Goal: Task Accomplishment & Management: Manage account settings

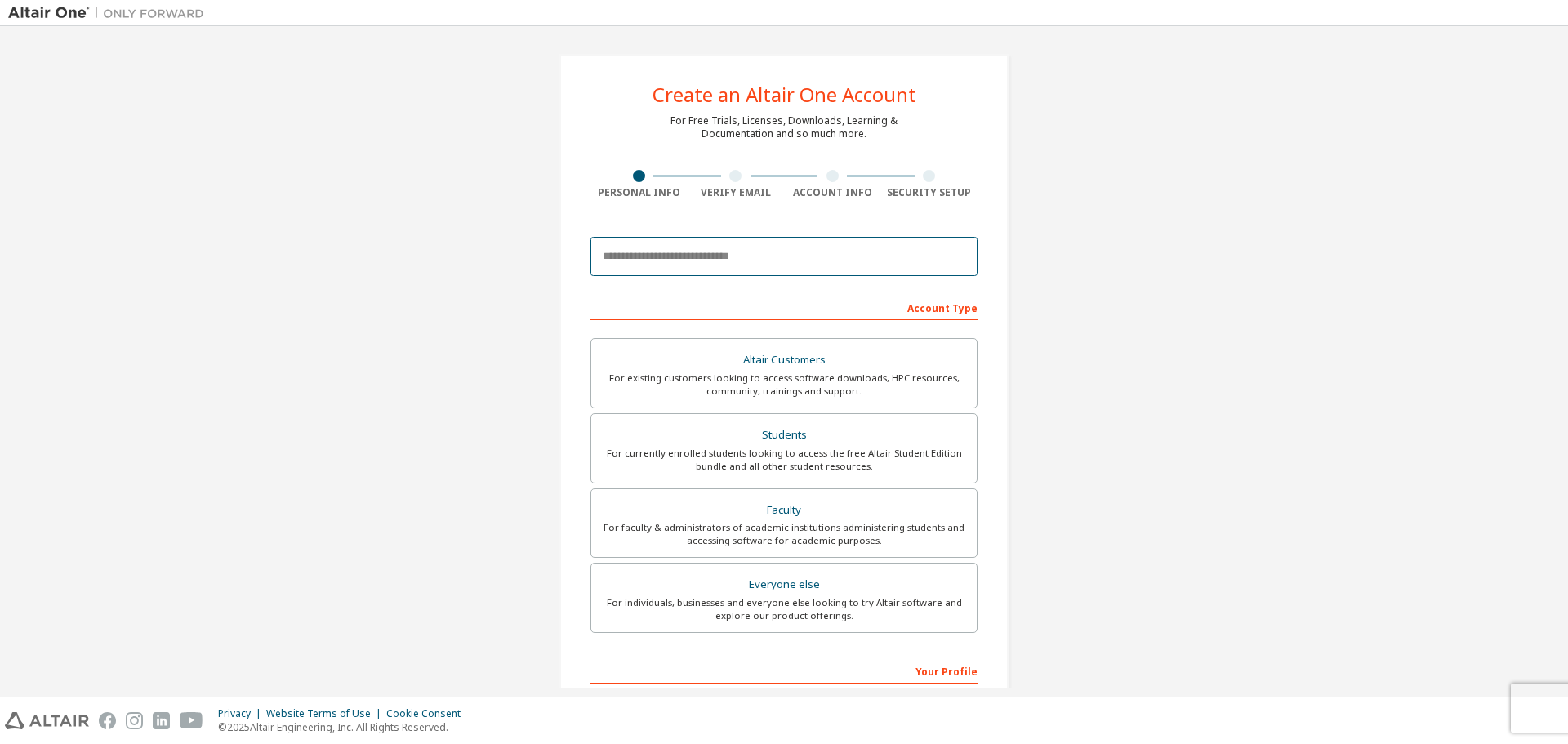
click at [721, 250] on input "email" at bounding box center [784, 257] width 387 height 39
type input "**********"
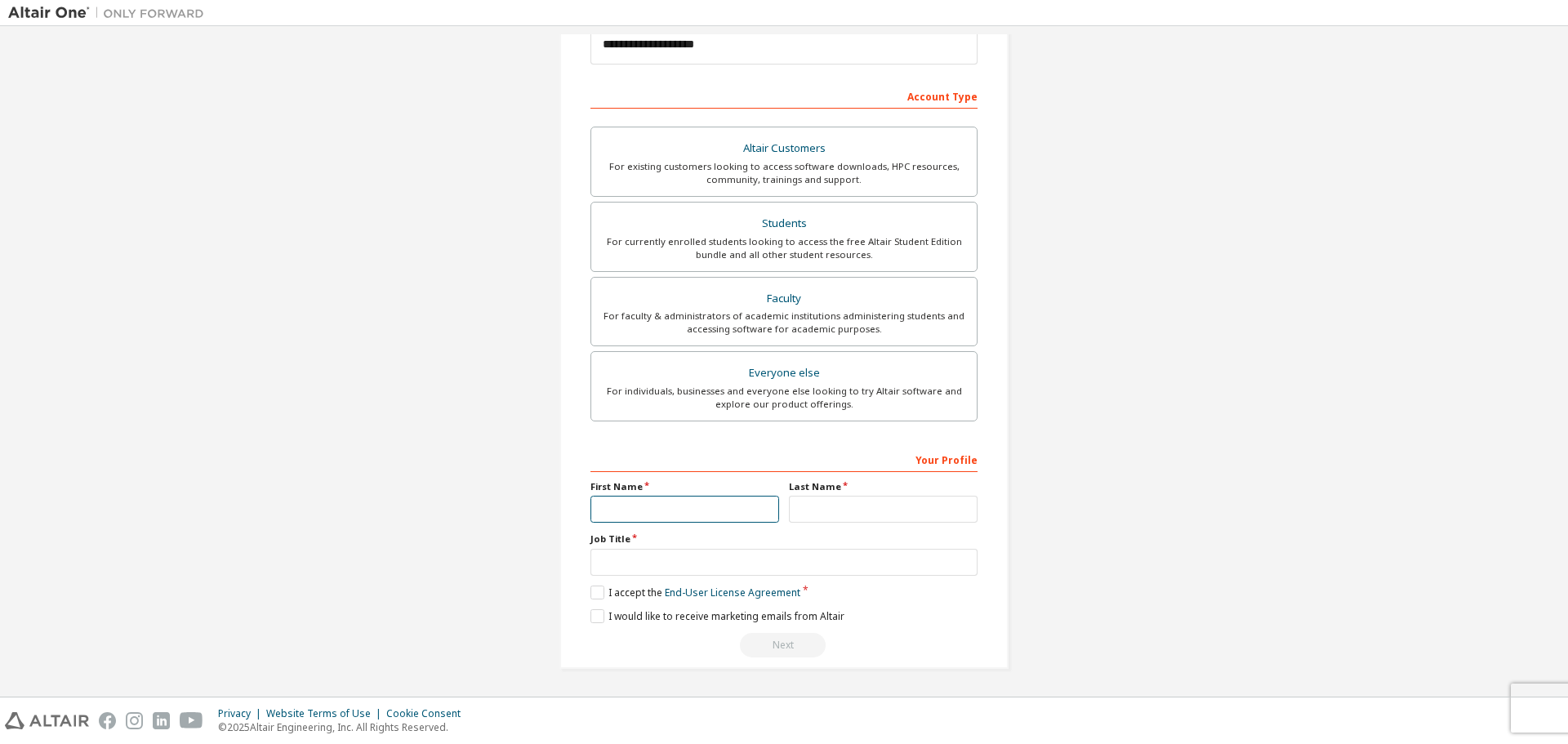
click at [694, 510] on input "text" at bounding box center [685, 509] width 189 height 27
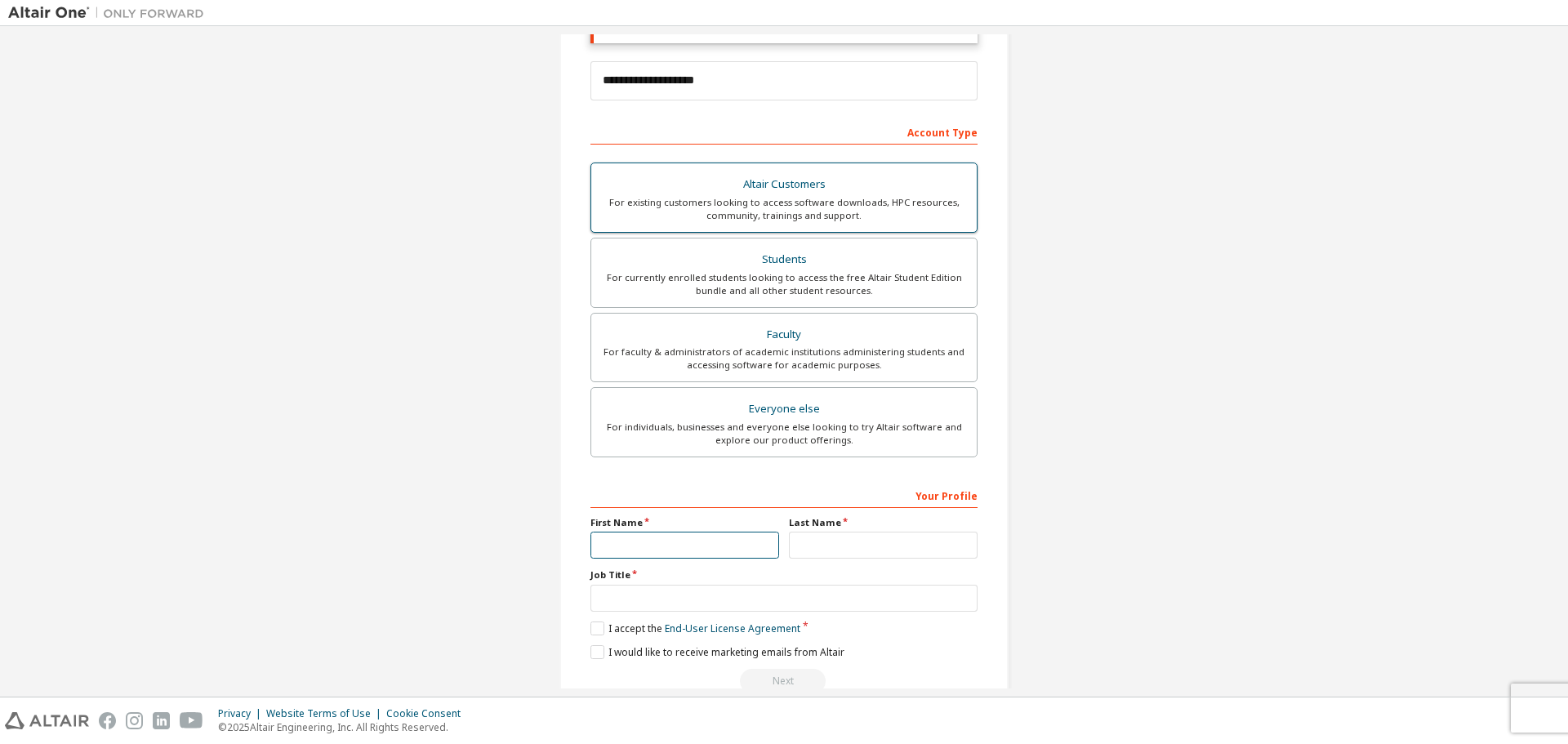
scroll to position [263, 0]
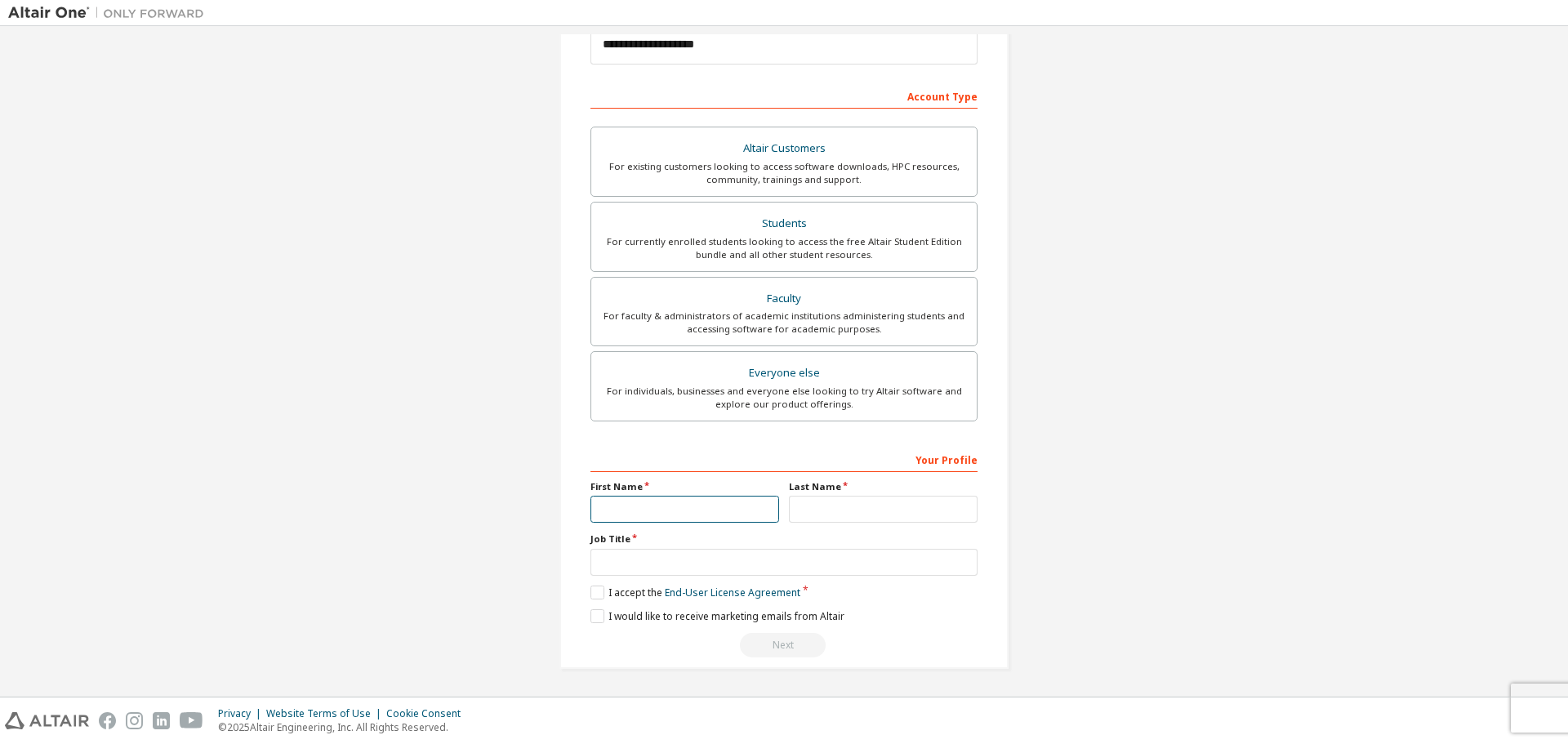
click at [709, 513] on input "text" at bounding box center [685, 509] width 189 height 27
type input "****"
type input "********"
click at [767, 555] on input "text" at bounding box center [784, 561] width 387 height 27
click at [597, 596] on label "I accept the End-User License Agreement" at bounding box center [695, 592] width 209 height 14
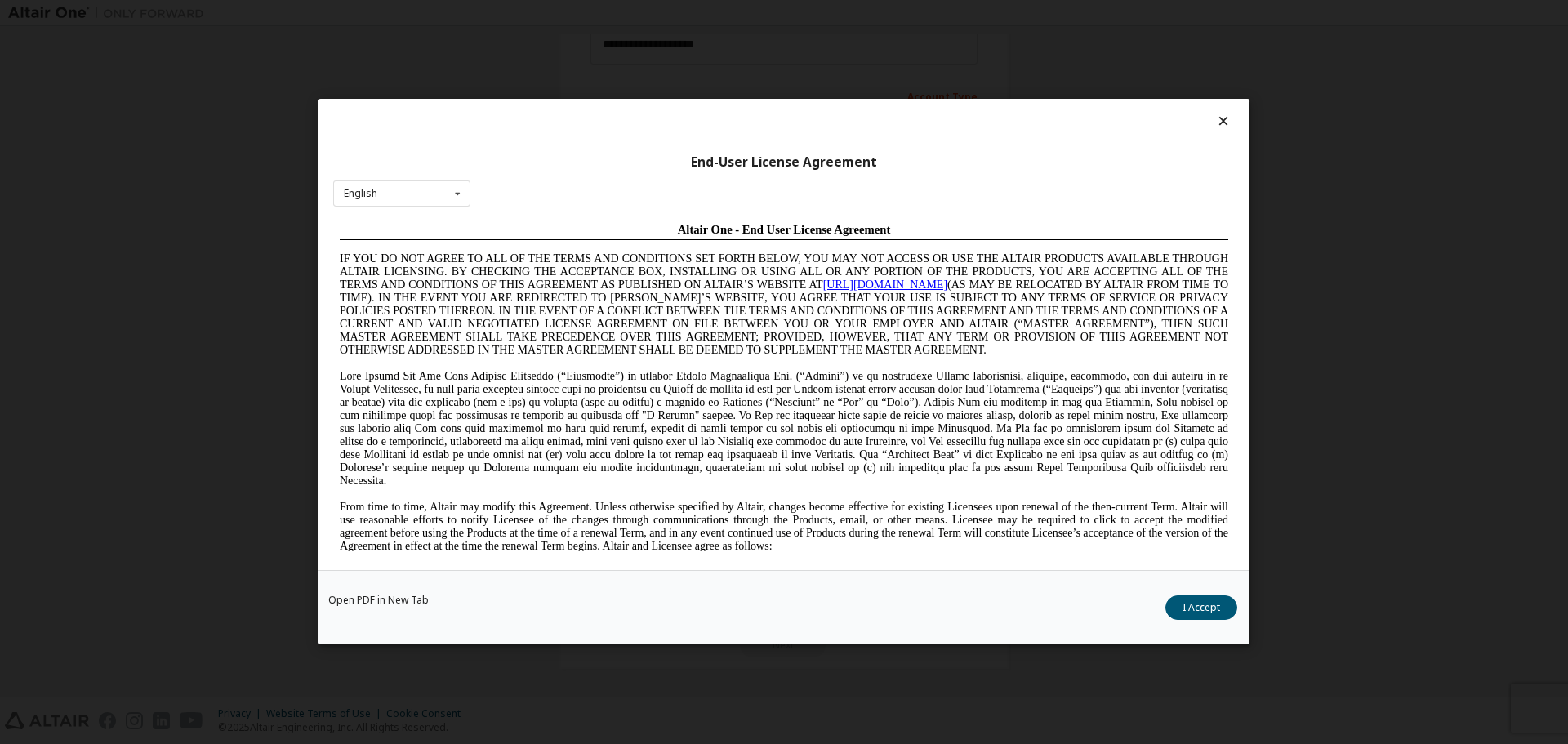
scroll to position [0, 0]
click at [1198, 605] on button "I Accept" at bounding box center [1202, 608] width 72 height 24
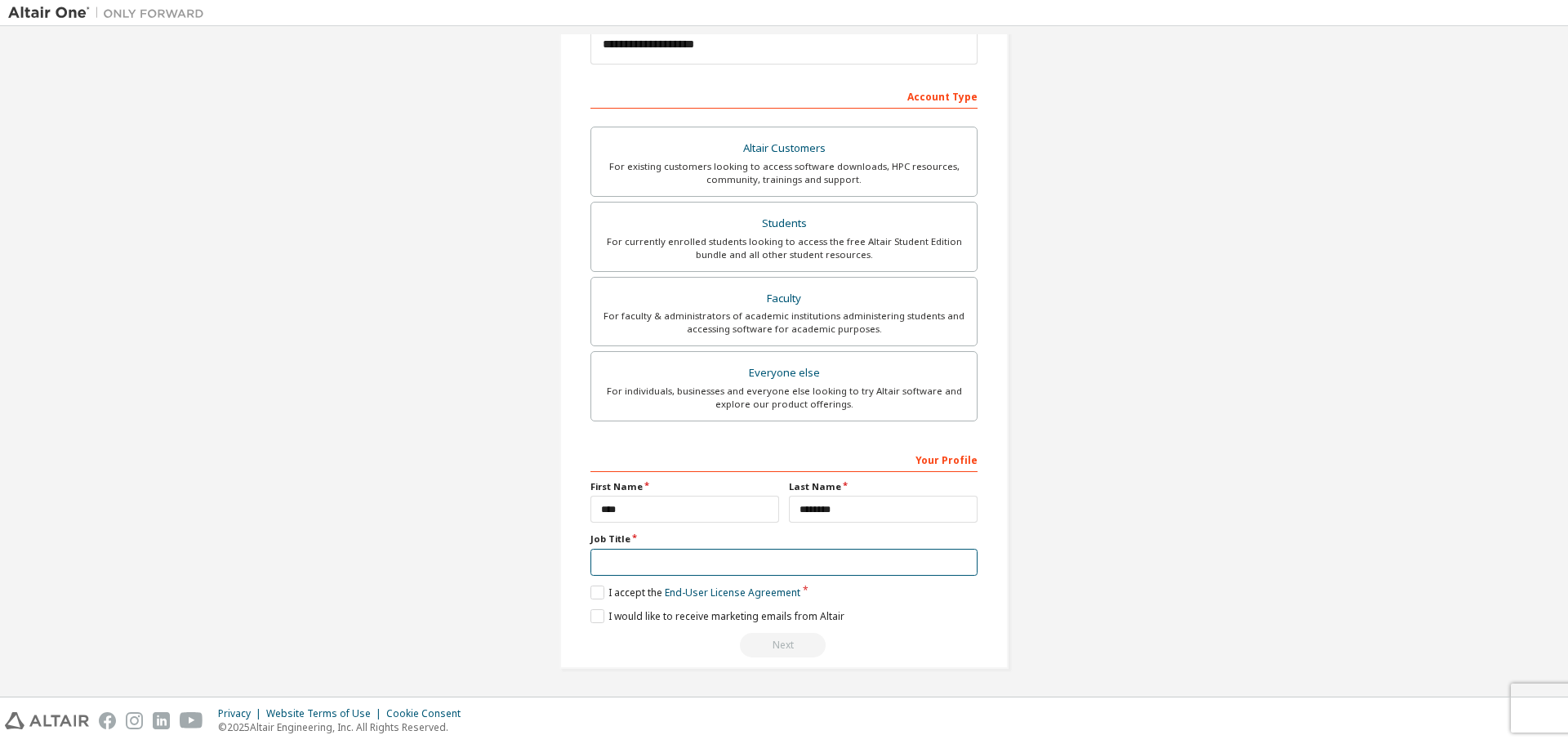
click at [753, 562] on input "text" at bounding box center [784, 561] width 387 height 27
type input "*******"
click at [592, 616] on label "I would like to receive marketing emails from Altair" at bounding box center [717, 615] width 254 height 14
click at [592, 614] on label "I would like to receive marketing emails from Altair" at bounding box center [717, 615] width 254 height 14
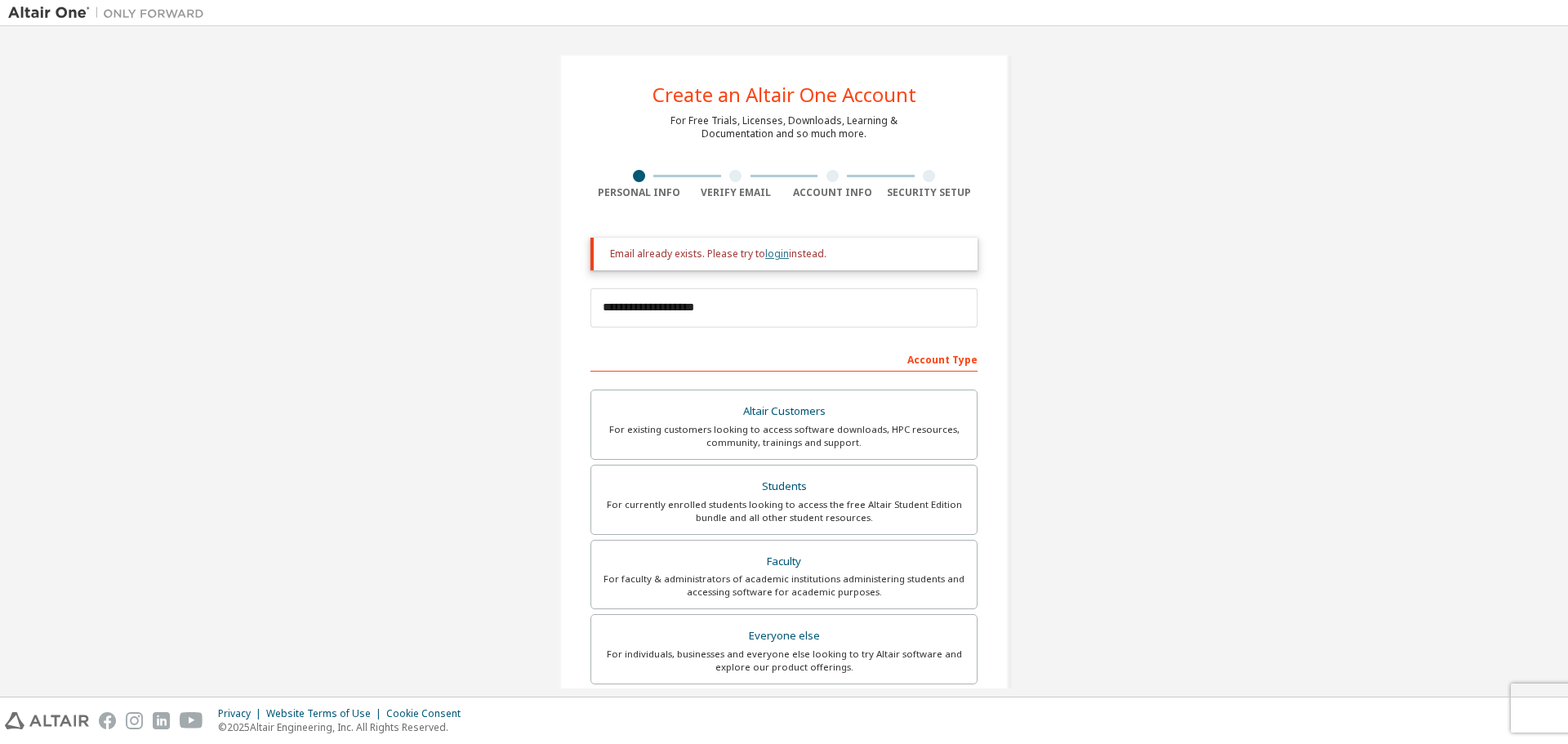
click at [778, 257] on link "login" at bounding box center [778, 253] width 24 height 14
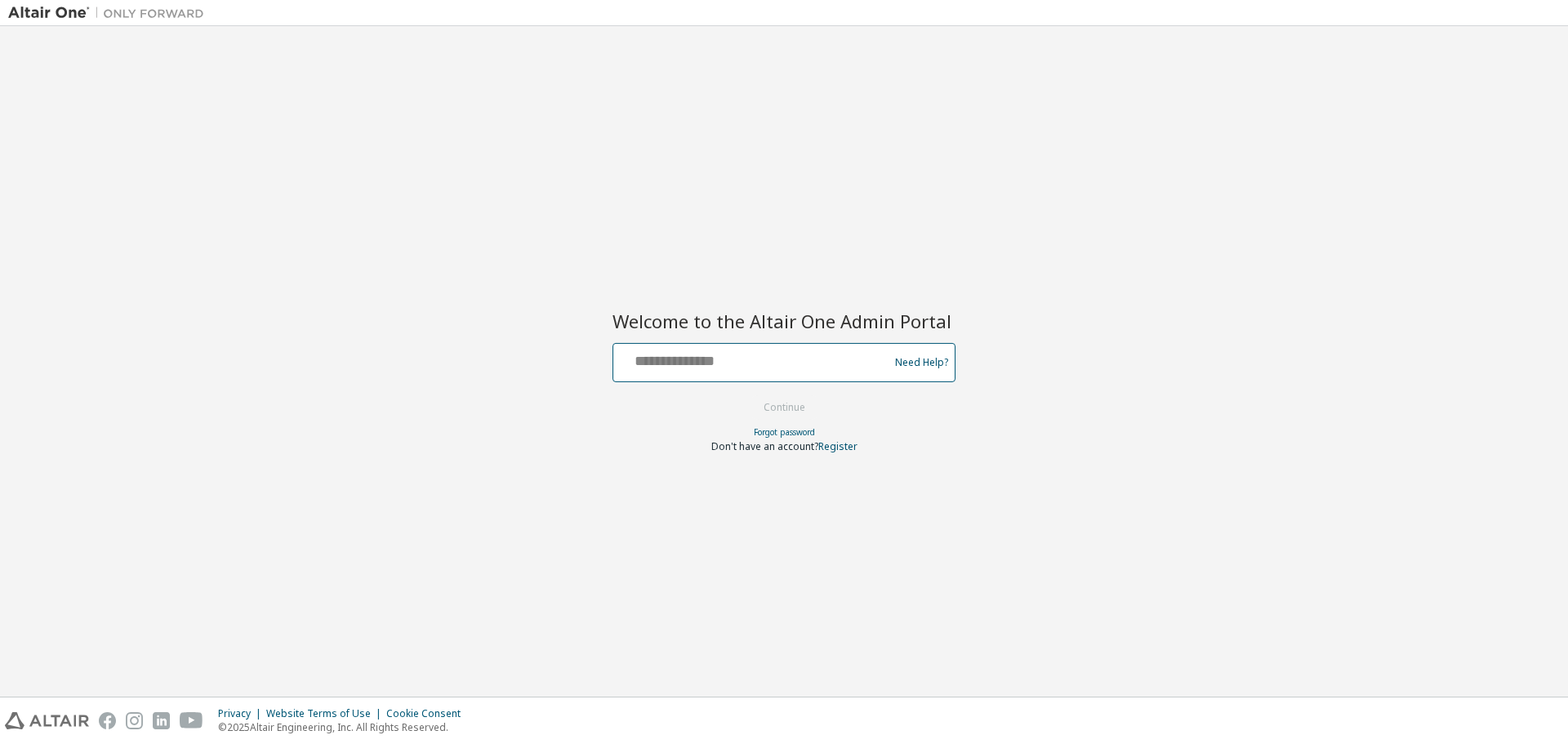
click at [737, 356] on input "text" at bounding box center [753, 359] width 267 height 24
click at [747, 396] on button "Continue" at bounding box center [785, 408] width 76 height 24
click at [755, 365] on input "**********" at bounding box center [753, 359] width 267 height 24
type input "**********"
click at [700, 356] on input "text" at bounding box center [753, 359] width 267 height 24
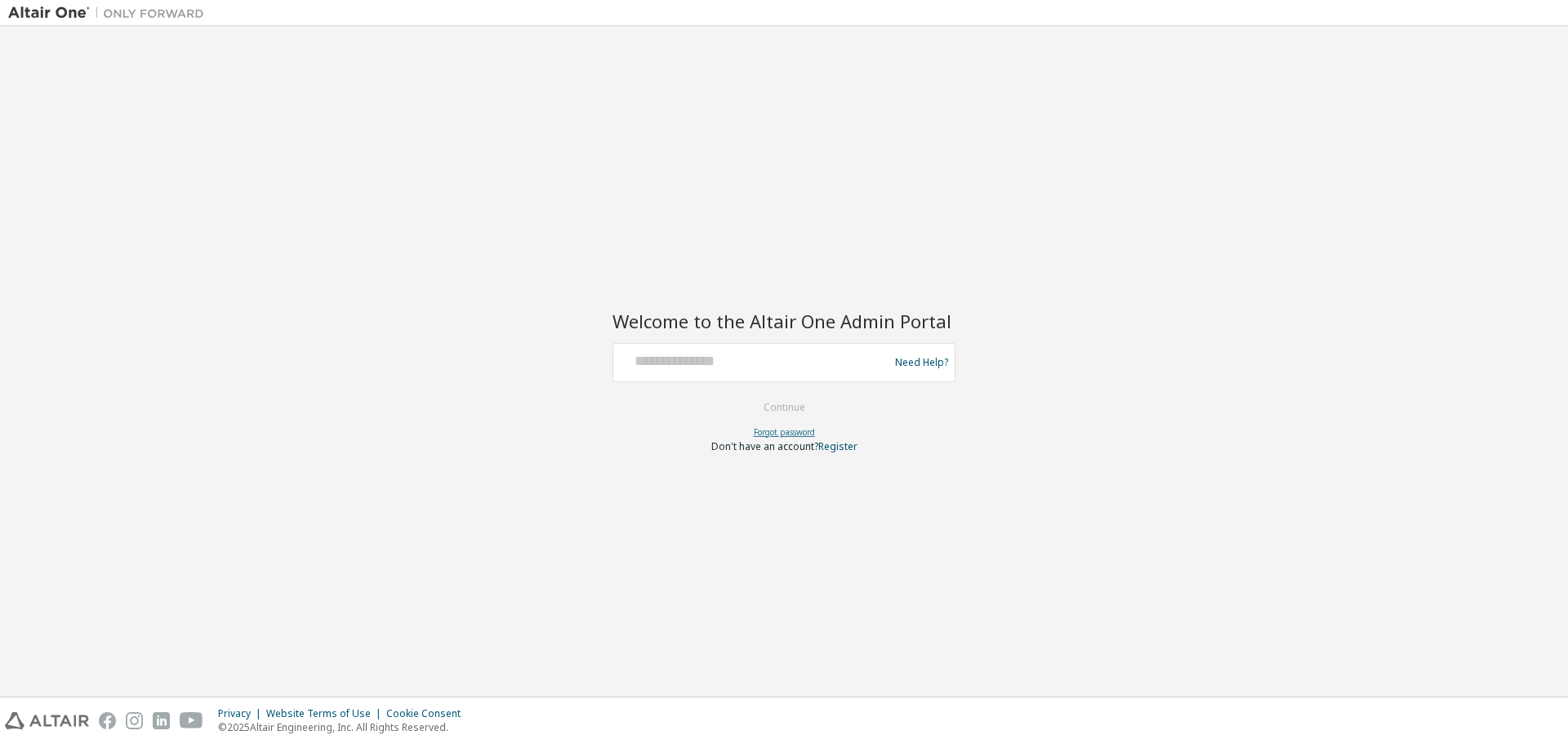
click at [783, 435] on link "Forgot password" at bounding box center [784, 432] width 61 height 11
drag, startPoint x: 719, startPoint y: 361, endPoint x: 755, endPoint y: 356, distance: 36.3
click at [720, 361] on input "text" at bounding box center [753, 359] width 267 height 24
type input "**********"
click at [747, 396] on button "Continue" at bounding box center [785, 408] width 76 height 24
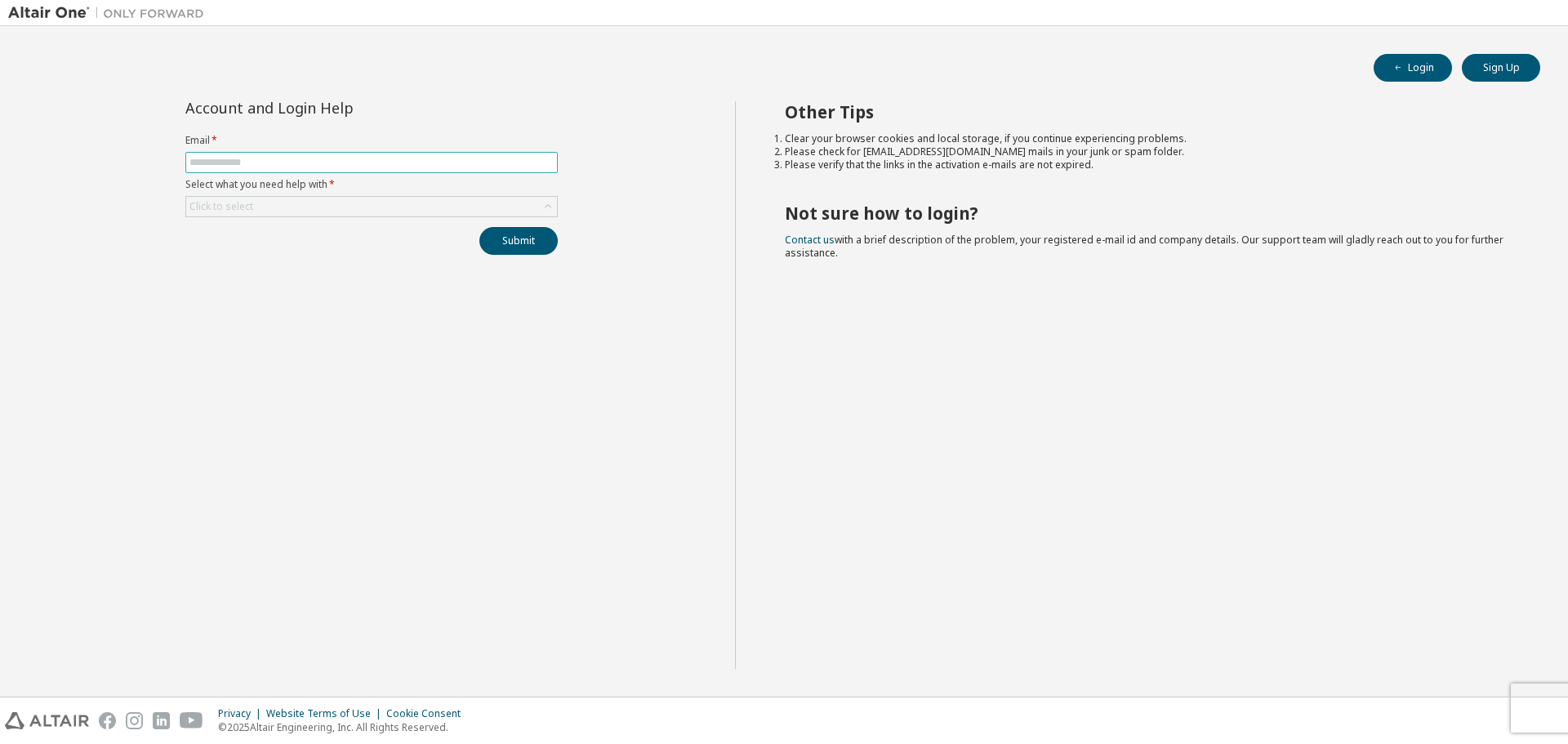
click at [267, 163] on input "text" at bounding box center [371, 162] width 364 height 13
click at [313, 154] on span at bounding box center [372, 162] width 373 height 21
click at [360, 156] on input "text" at bounding box center [371, 162] width 364 height 13
click at [479, 227] on button "Submit" at bounding box center [518, 241] width 79 height 28
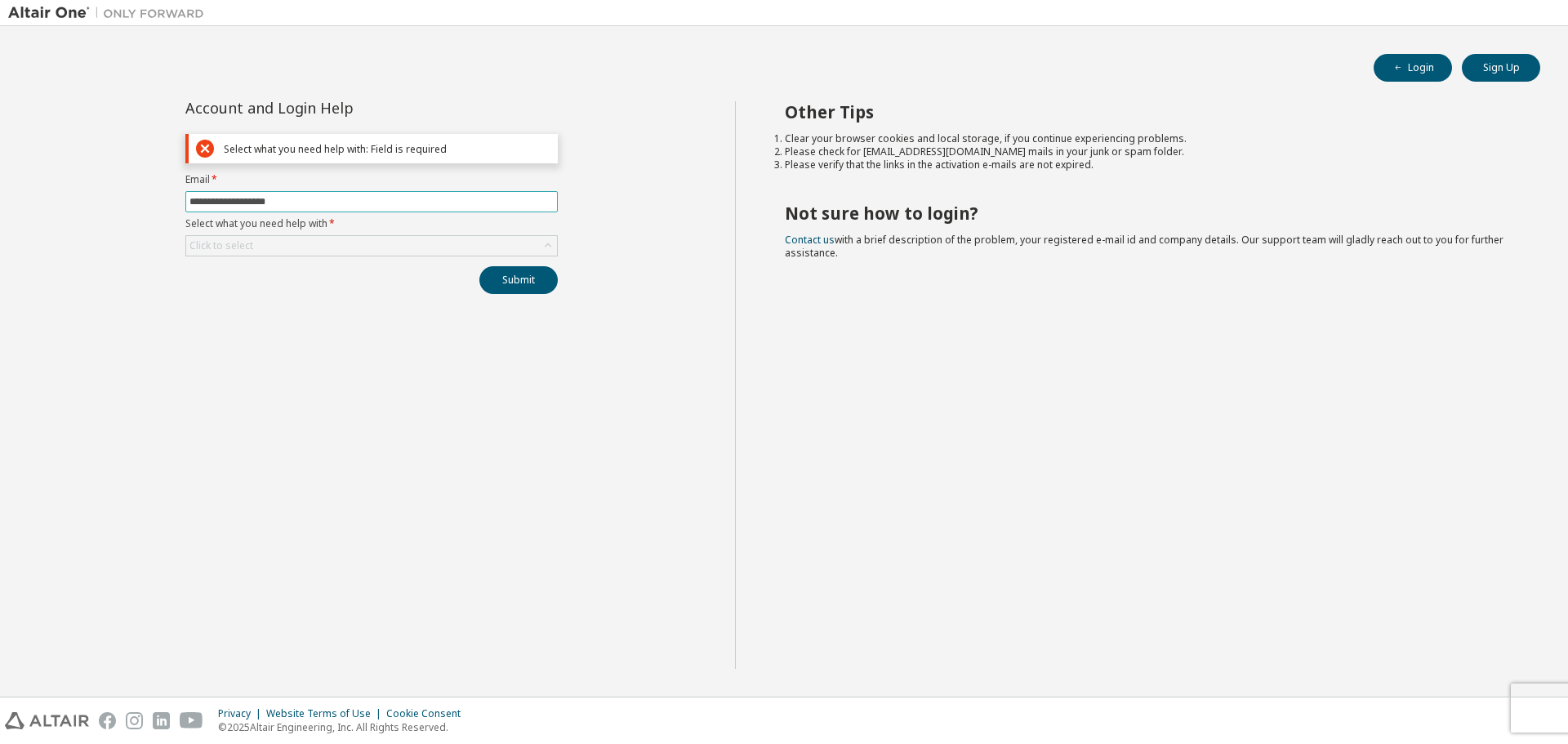
drag, startPoint x: 301, startPoint y: 203, endPoint x: 267, endPoint y: 209, distance: 34.5
click at [267, 209] on span "**********" at bounding box center [372, 201] width 373 height 21
type input "**********"
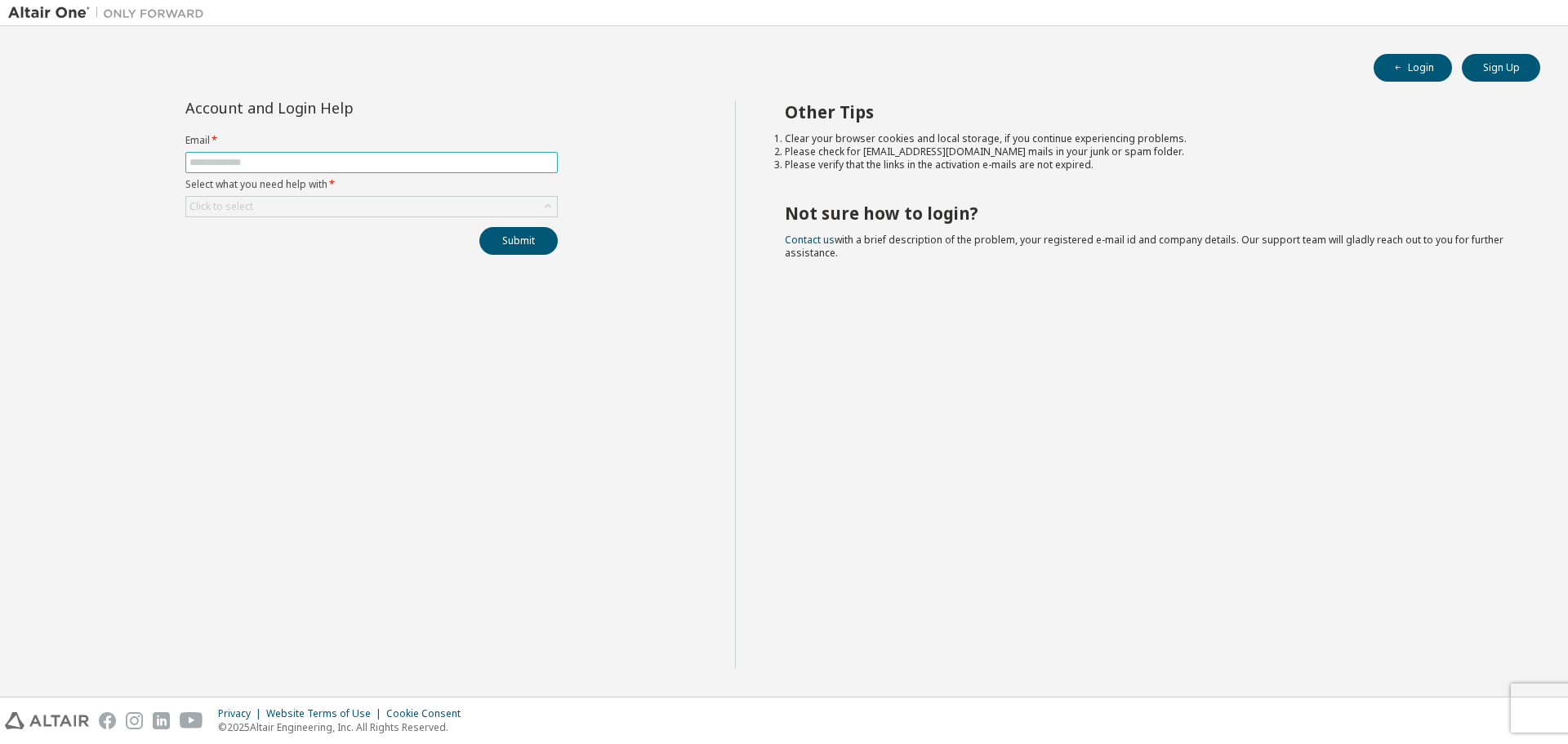
click at [262, 161] on input "text" at bounding box center [371, 162] width 364 height 13
type input "**********"
click at [539, 235] on button "Submit" at bounding box center [518, 241] width 79 height 28
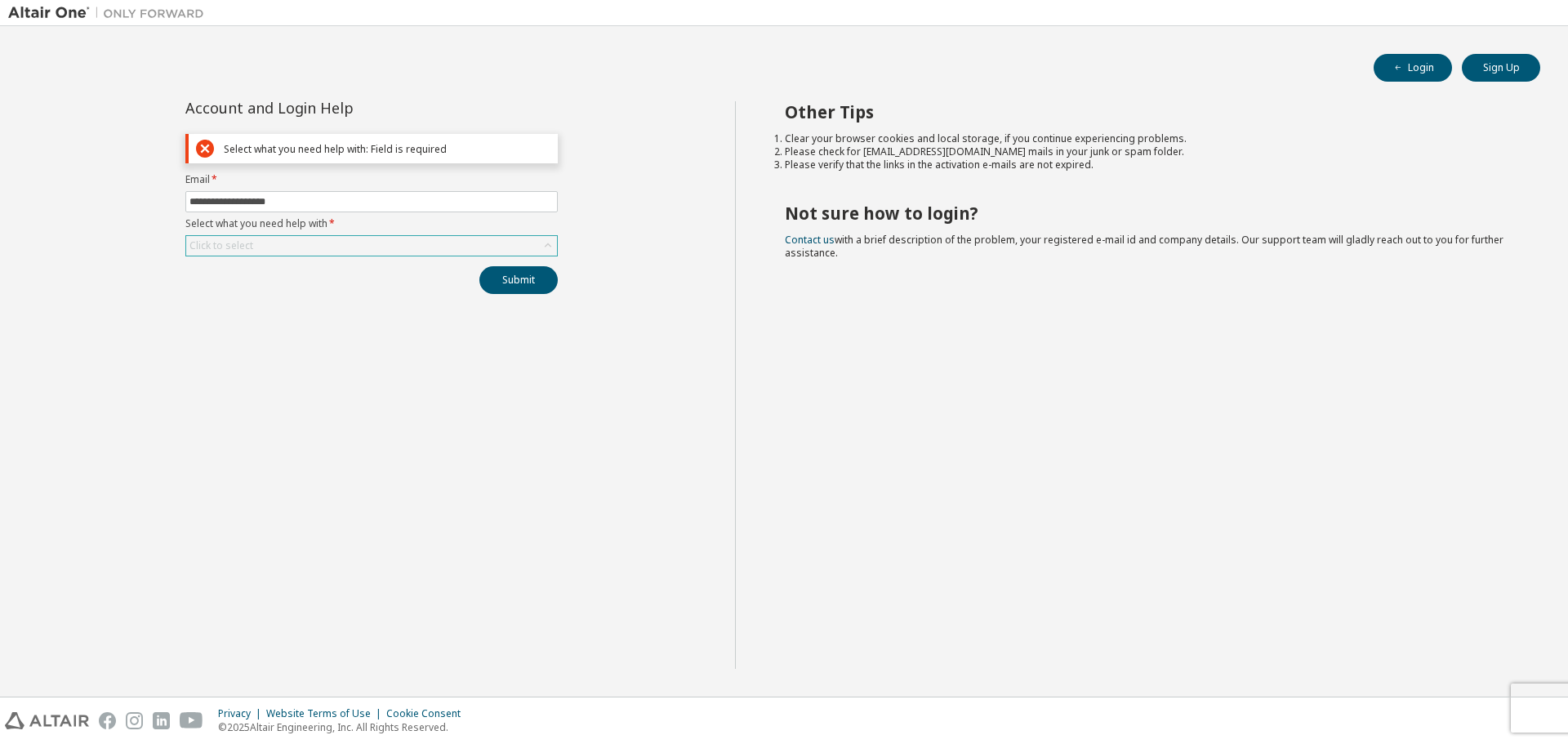
click at [296, 246] on div "Click to select" at bounding box center [372, 246] width 371 height 19
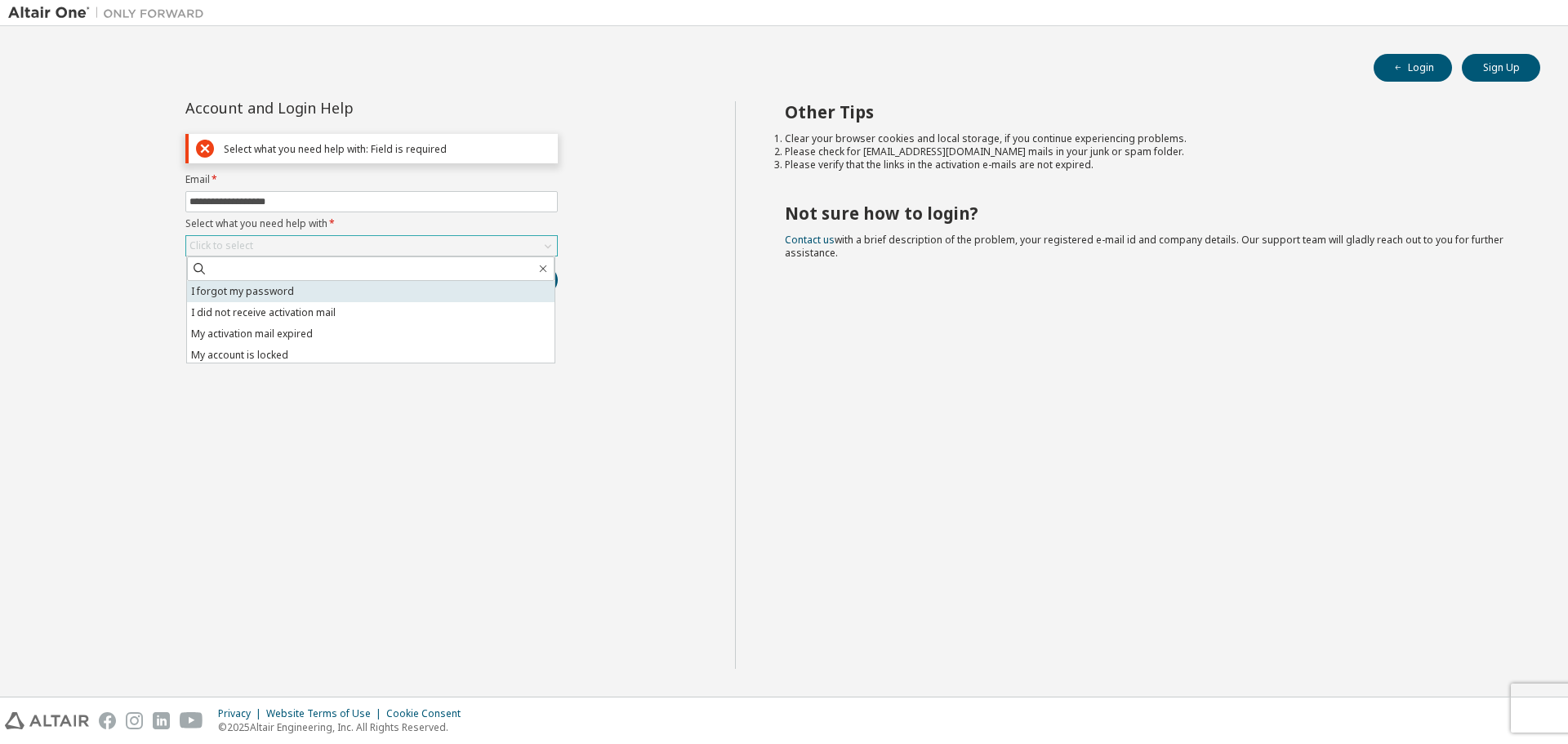
click at [322, 289] on li "I forgot my password" at bounding box center [371, 291] width 368 height 21
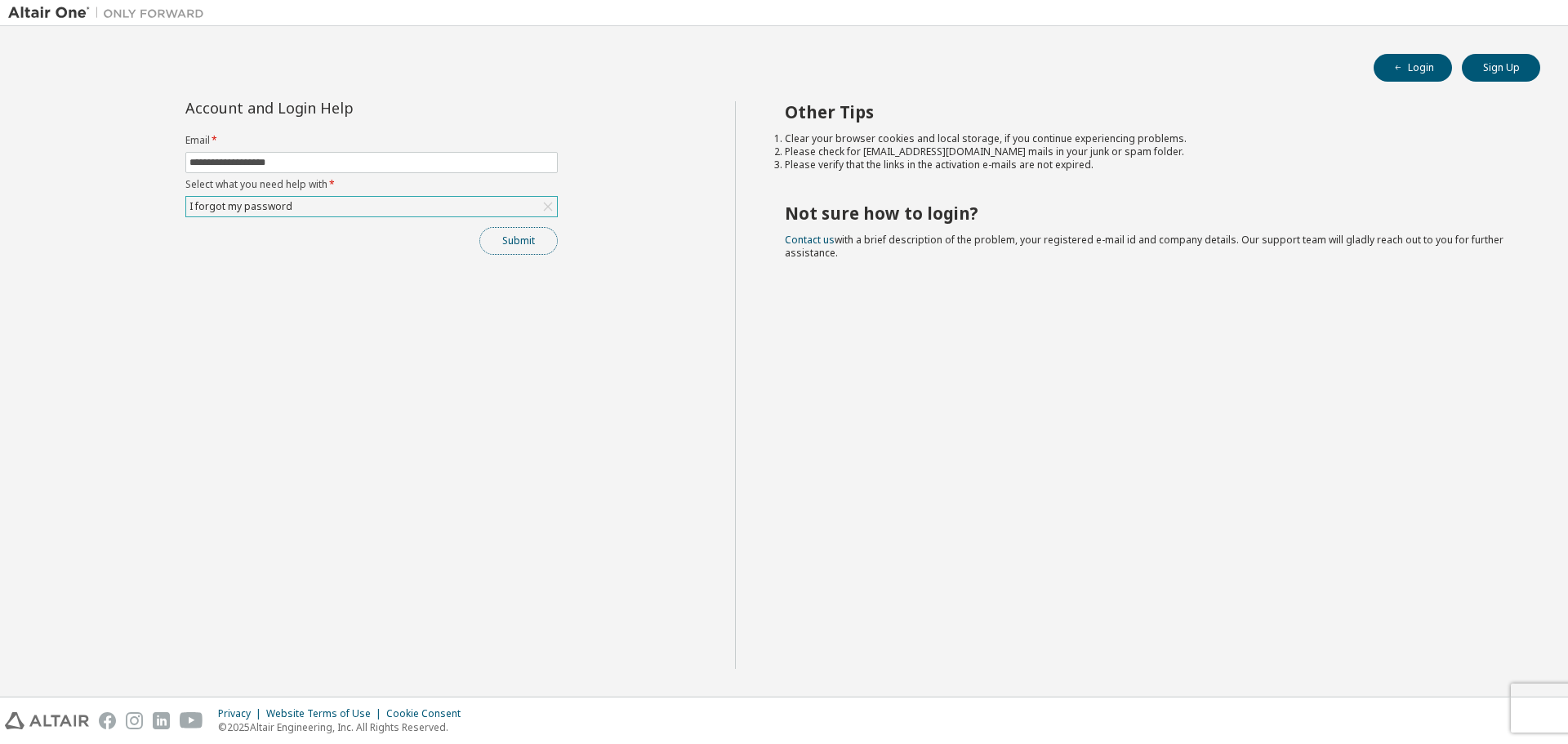
click at [504, 246] on button "Submit" at bounding box center [518, 241] width 79 height 28
click at [1448, 704] on link "Altair support" at bounding box center [1449, 699] width 66 height 14
click at [1446, 701] on link "Altair support" at bounding box center [1449, 699] width 66 height 14
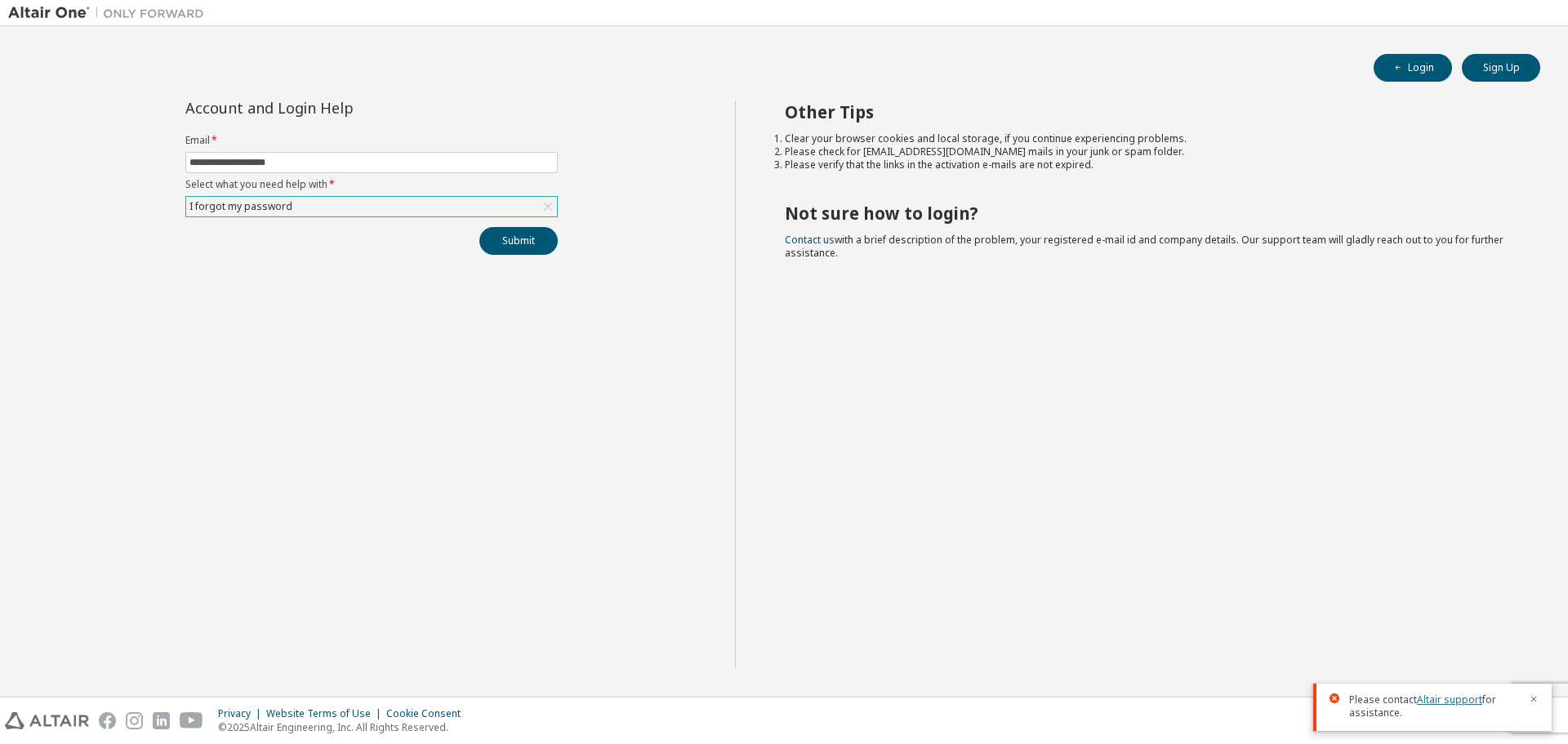
click at [1446, 701] on link "Altair support" at bounding box center [1449, 699] width 66 height 14
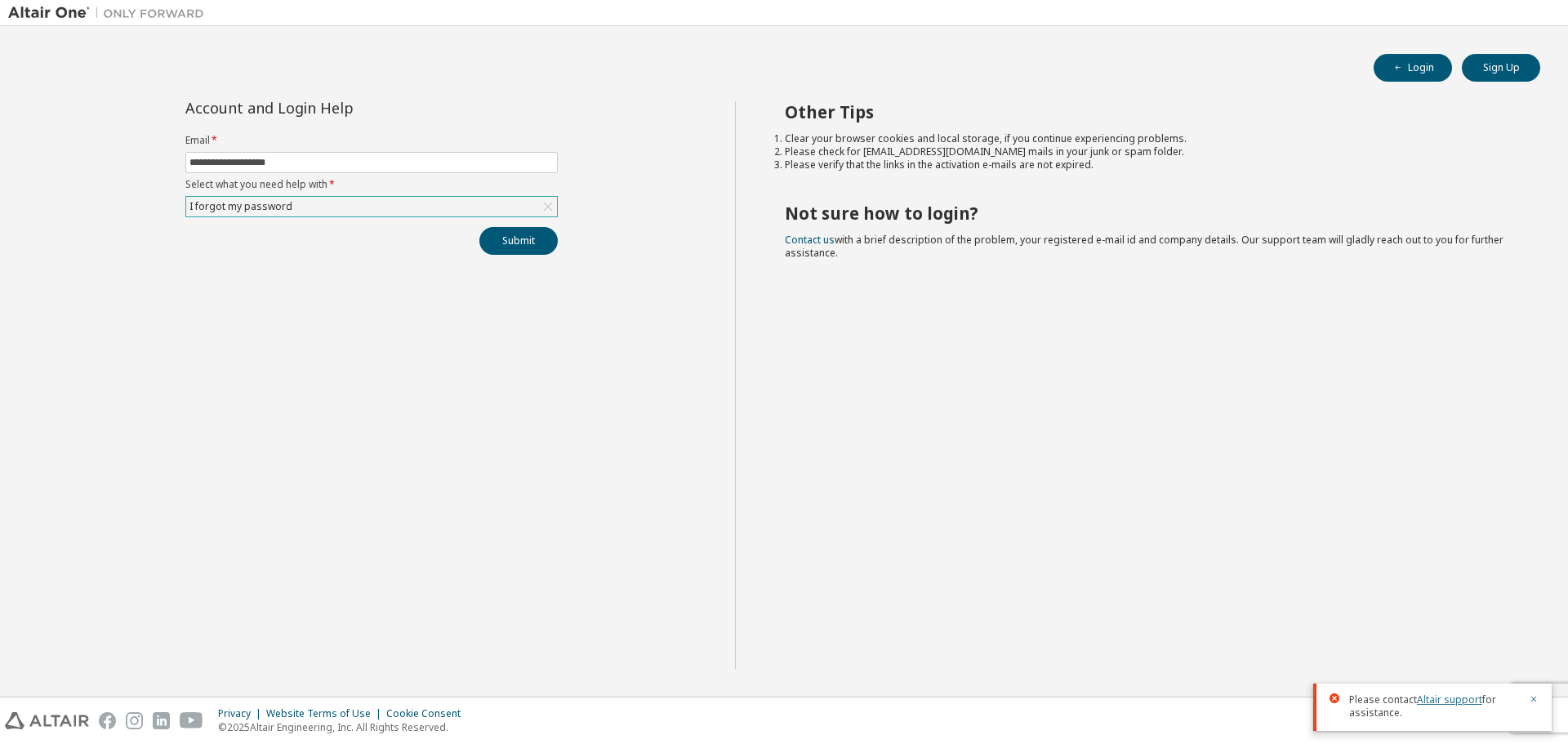
click at [1446, 701] on link "Altair support" at bounding box center [1449, 699] width 66 height 14
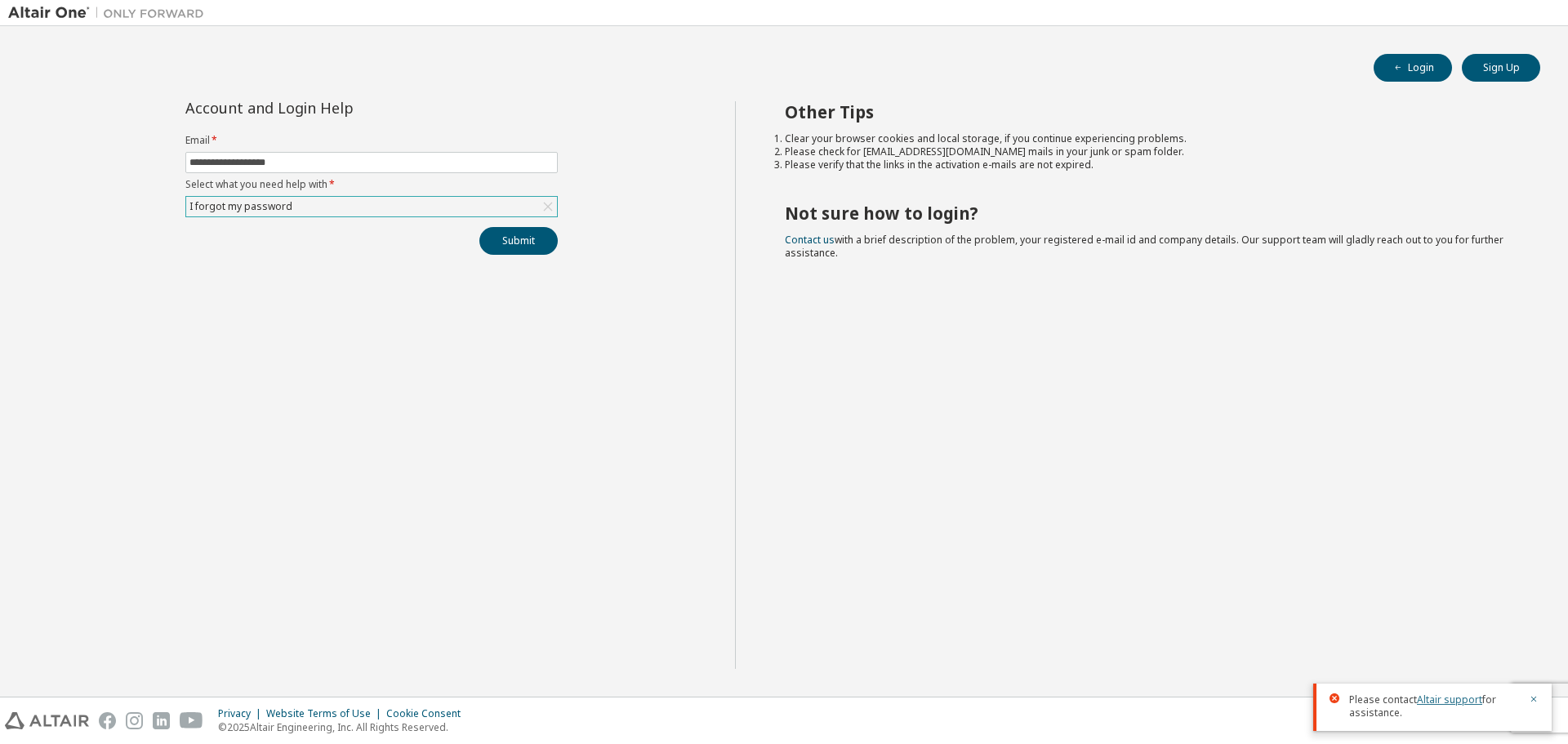
click at [1446, 701] on link "Altair support" at bounding box center [1449, 699] width 66 height 14
drag, startPoint x: 1446, startPoint y: 701, endPoint x: 1491, endPoint y: 701, distance: 45.0
click at [1448, 701] on link "Altair support" at bounding box center [1449, 699] width 66 height 14
click at [1533, 704] on button "button" at bounding box center [1534, 700] width 10 height 15
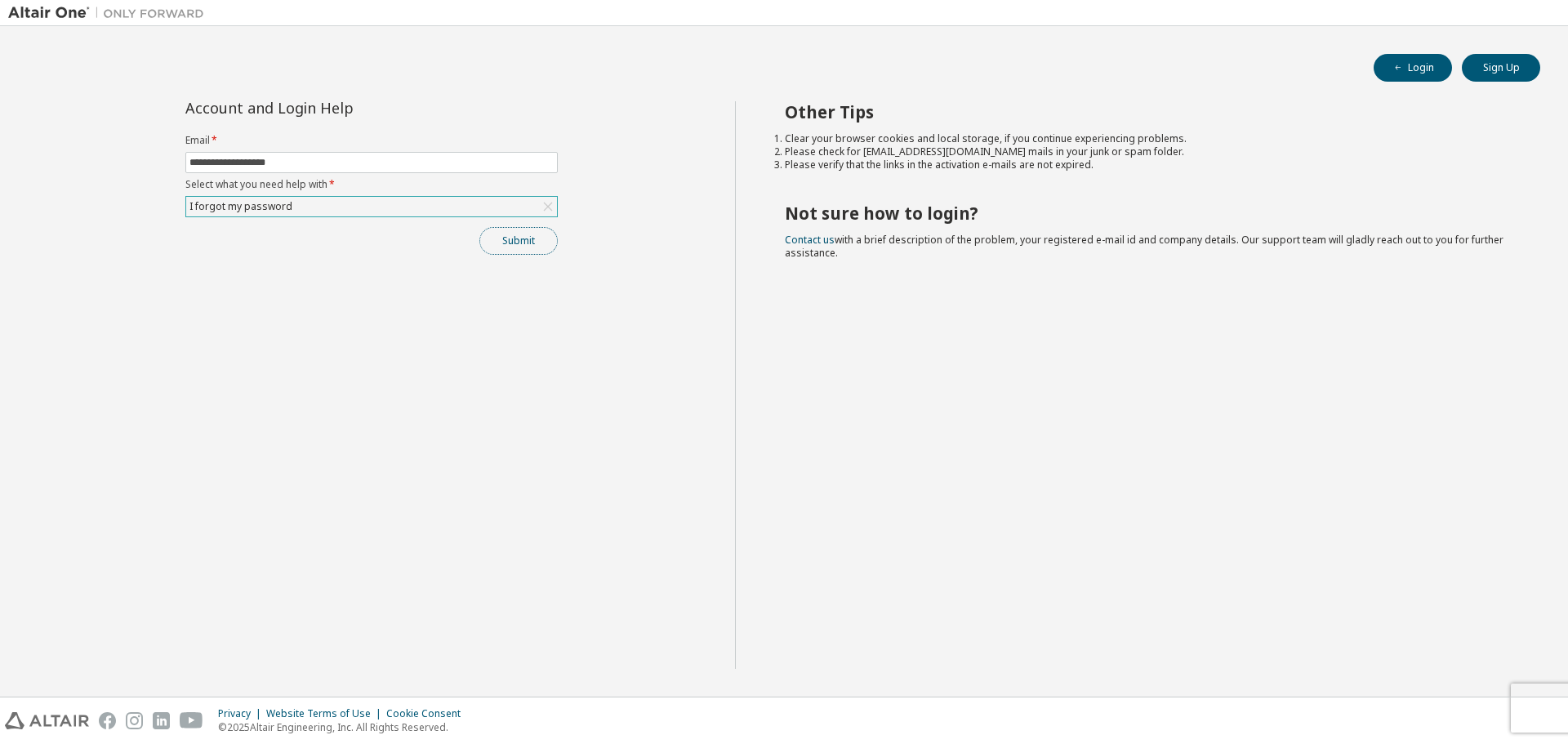
click at [525, 245] on button "Submit" at bounding box center [518, 241] width 79 height 28
click at [525, 245] on div "Submit" at bounding box center [372, 241] width 373 height 28
click at [524, 245] on div "Submit" at bounding box center [372, 241] width 373 height 28
click at [523, 244] on div "Submit" at bounding box center [372, 241] width 373 height 28
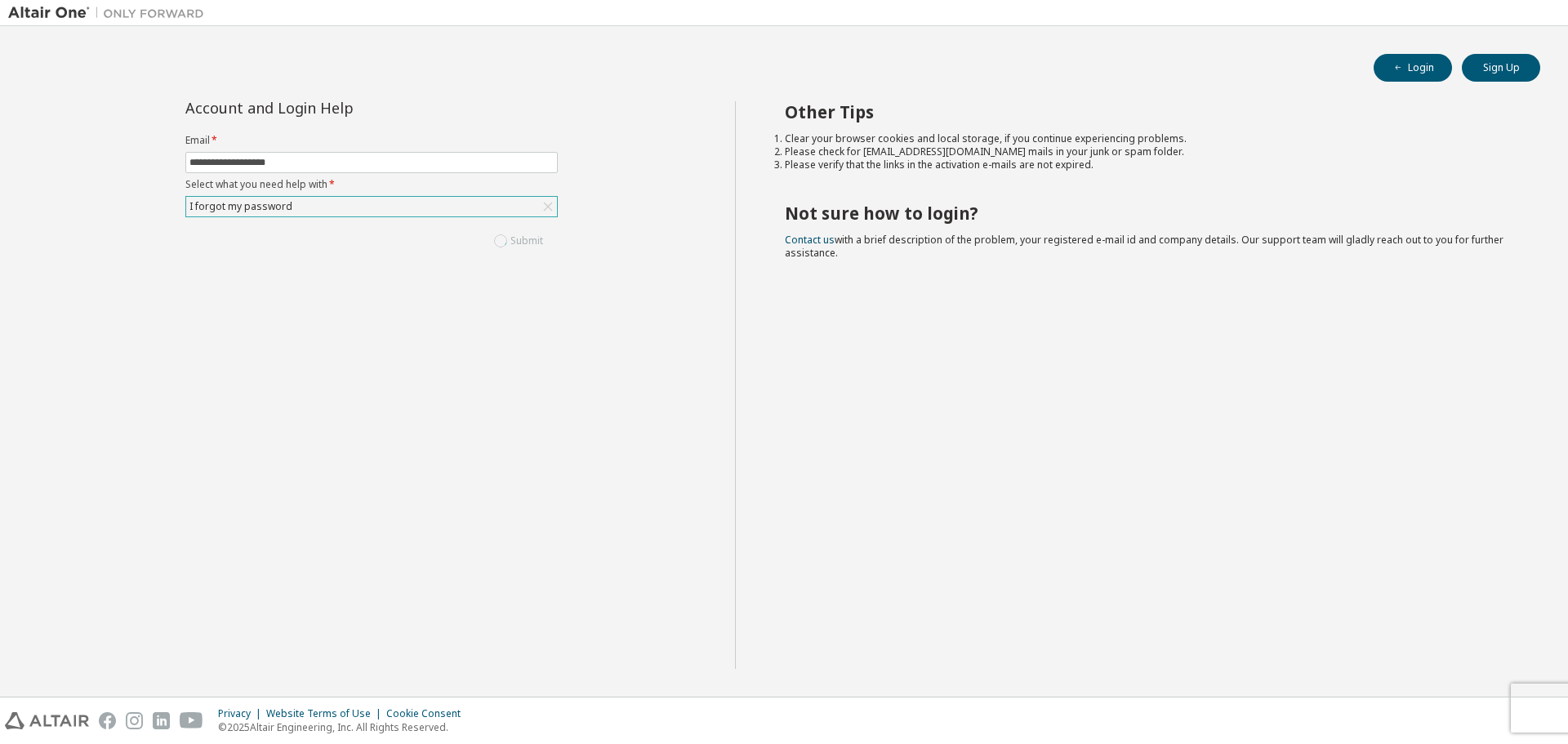
click at [522, 243] on div "Submit" at bounding box center [372, 241] width 373 height 28
click at [520, 240] on div "Submit" at bounding box center [372, 241] width 373 height 28
click at [513, 237] on div "Submit" at bounding box center [372, 241] width 373 height 28
click at [510, 234] on div "Submit" at bounding box center [372, 241] width 373 height 28
click at [506, 248] on button "Submit" at bounding box center [518, 241] width 79 height 28
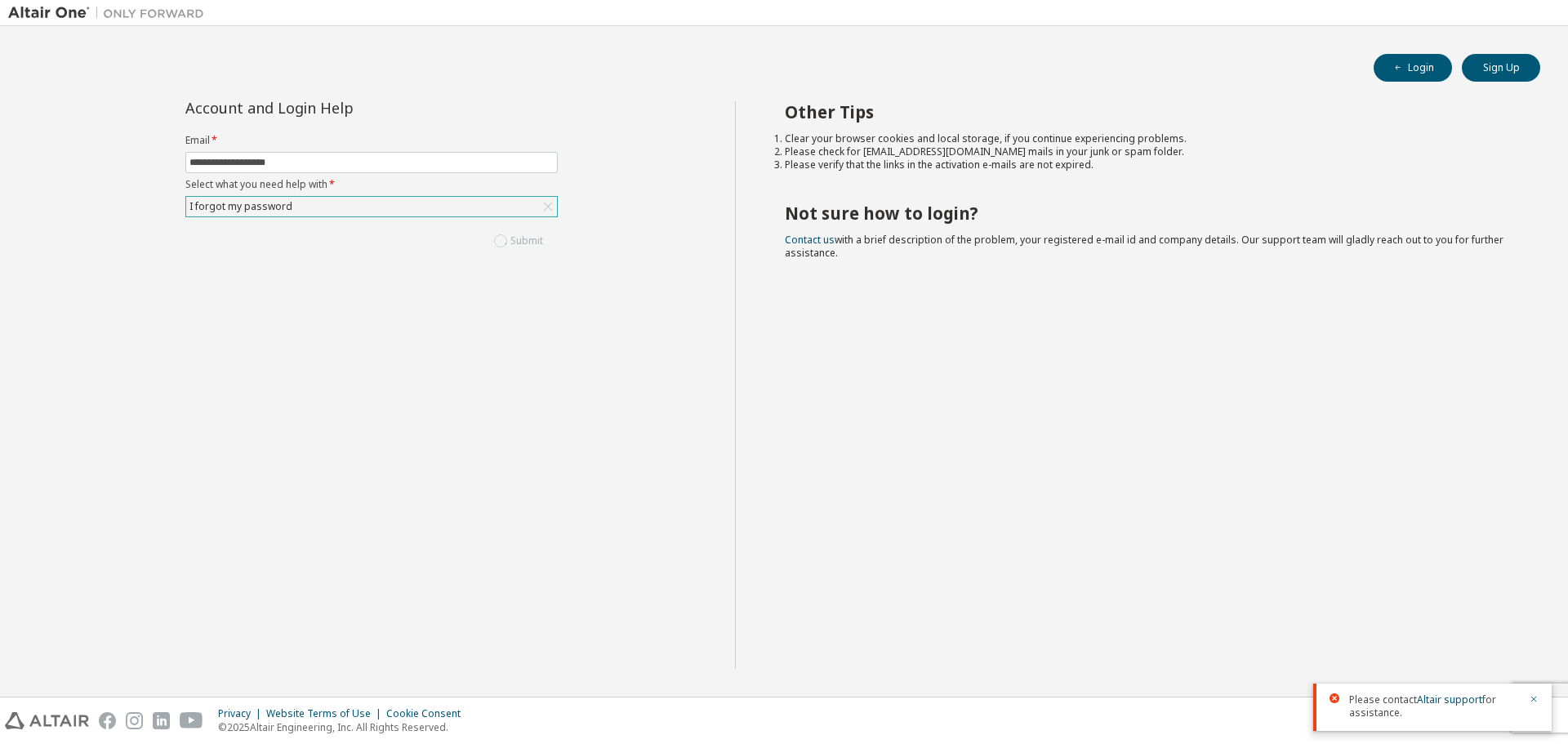
click at [512, 247] on div "Submit" at bounding box center [372, 241] width 373 height 28
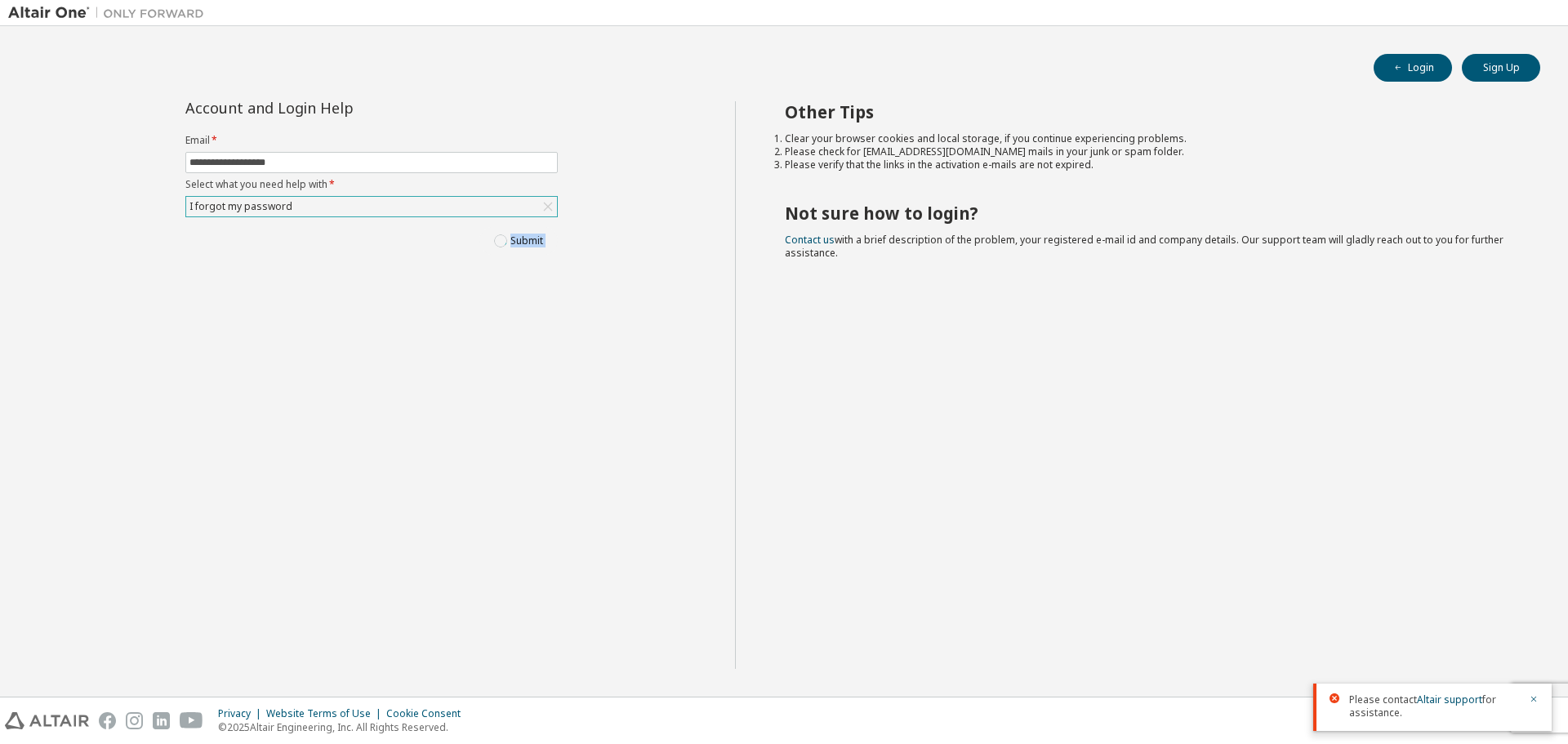
click at [512, 247] on div "Submit" at bounding box center [372, 241] width 373 height 28
drag, startPoint x: 512, startPoint y: 247, endPoint x: 985, endPoint y: 1, distance: 533.1
click at [513, 246] on div "Submit" at bounding box center [372, 241] width 373 height 28
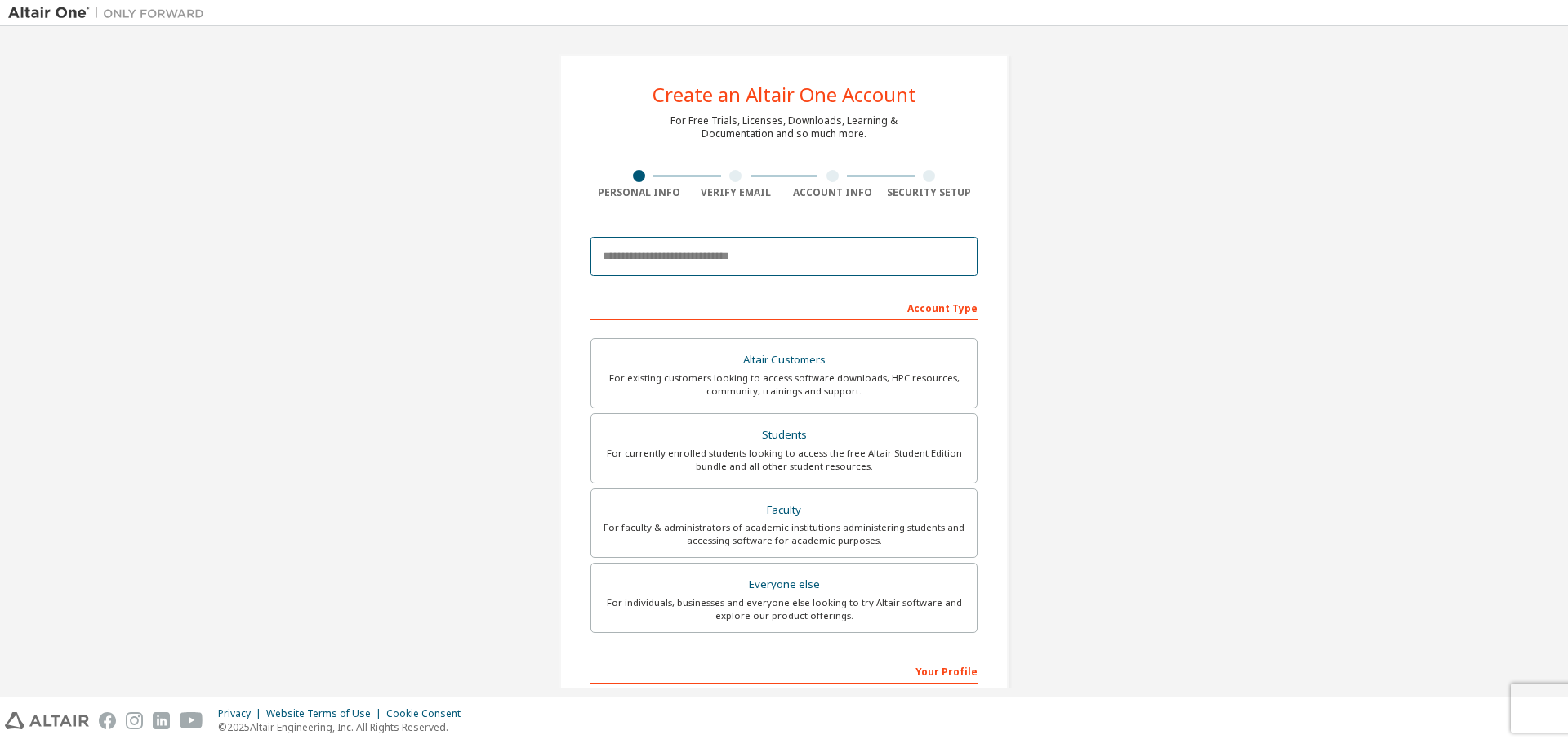
drag, startPoint x: 706, startPoint y: 268, endPoint x: 895, endPoint y: 242, distance: 190.8
click at [707, 266] on input "email" at bounding box center [784, 257] width 387 height 39
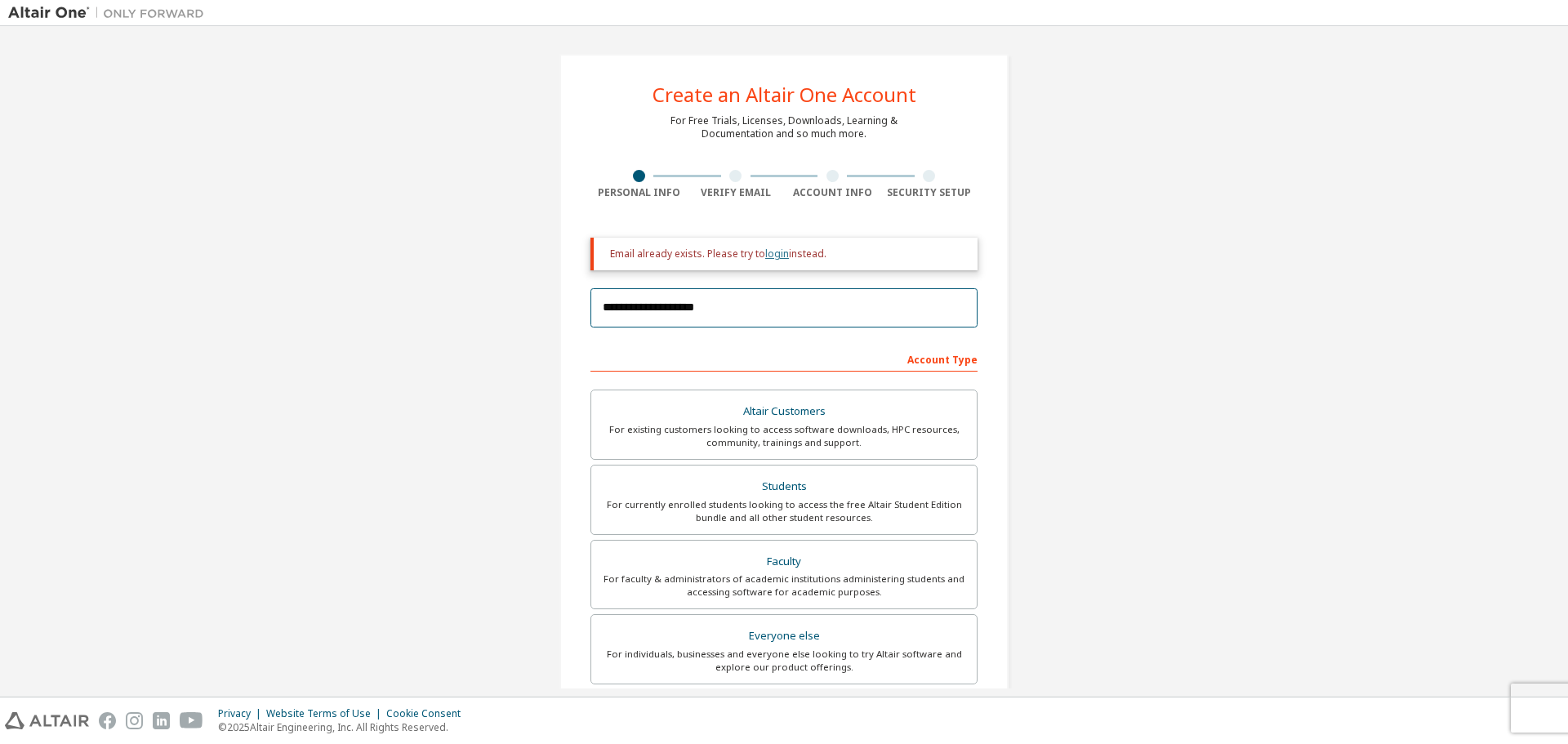
type input "**********"
click at [769, 253] on link "login" at bounding box center [778, 253] width 24 height 14
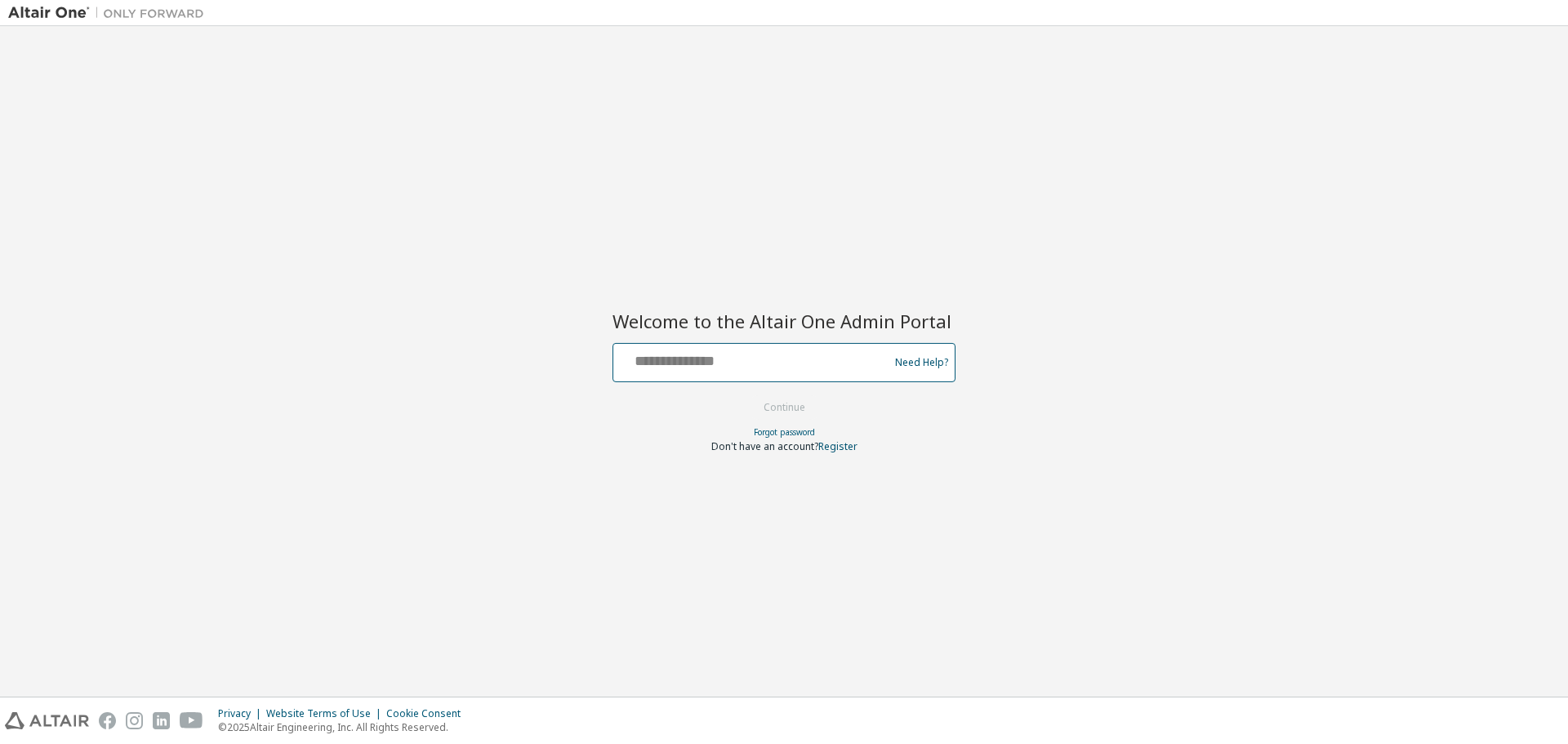
click at [740, 361] on input "text" at bounding box center [753, 359] width 267 height 24
type input "**********"
click at [747, 396] on button "Continue" at bounding box center [785, 408] width 76 height 24
